Goal: Navigation & Orientation: Go to known website

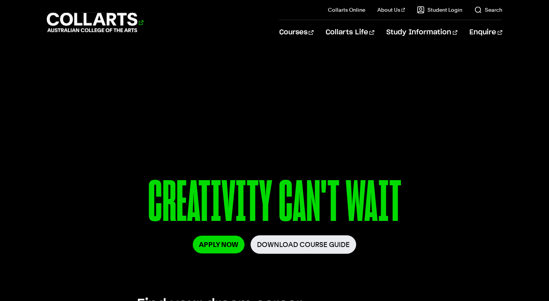
click at [138, 22] on 1 "Go to homepage" at bounding box center [92, 23] width 91 height 20
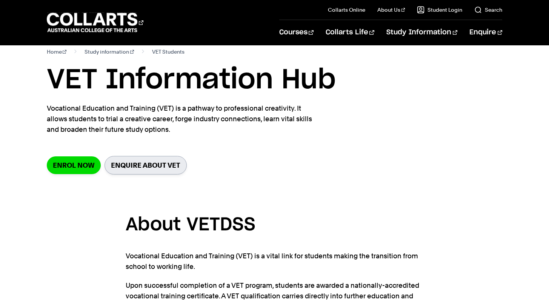
scroll to position [12, 0]
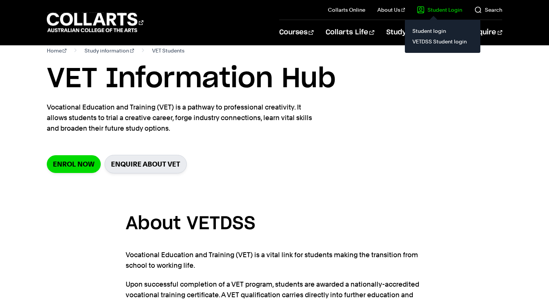
click at [431, 10] on link "Student Login" at bounding box center [439, 10] width 45 height 8
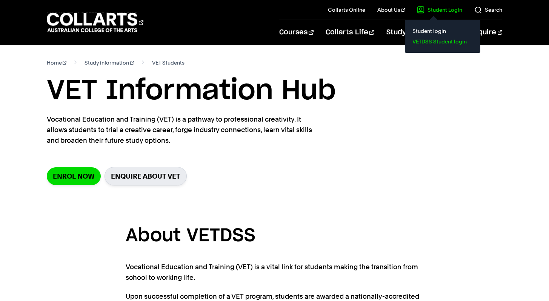
click at [439, 39] on link "VETDSS Student login" at bounding box center [442, 41] width 63 height 11
